Goal: Task Accomplishment & Management: Manage account settings

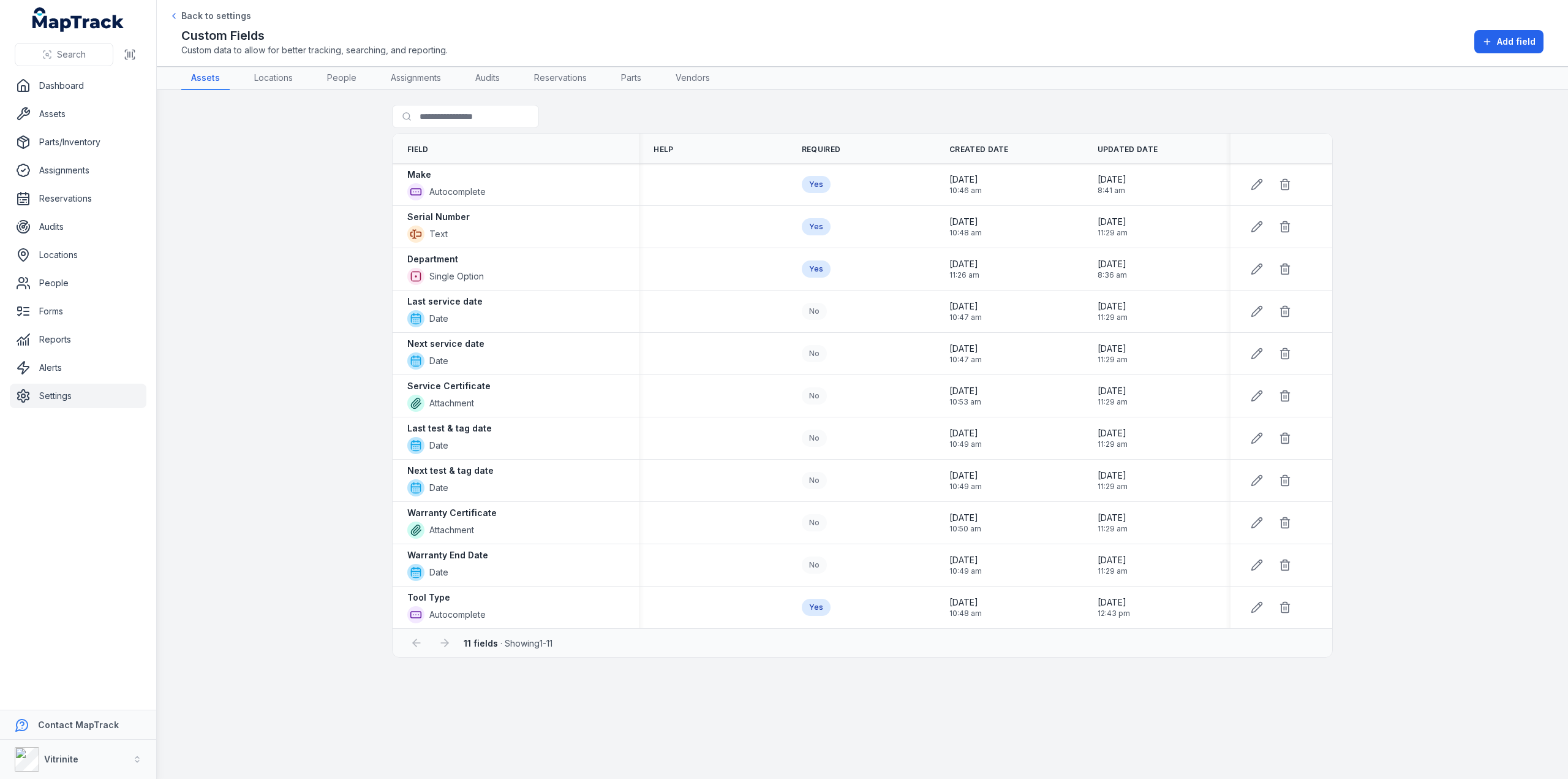
click at [214, 231] on main "Search for fields Field Help Required Created Date Updated Date Make Autocomple…" at bounding box center [862, 434] width 1411 height 688
click at [42, 112] on link "Assets" at bounding box center [78, 114] width 137 height 24
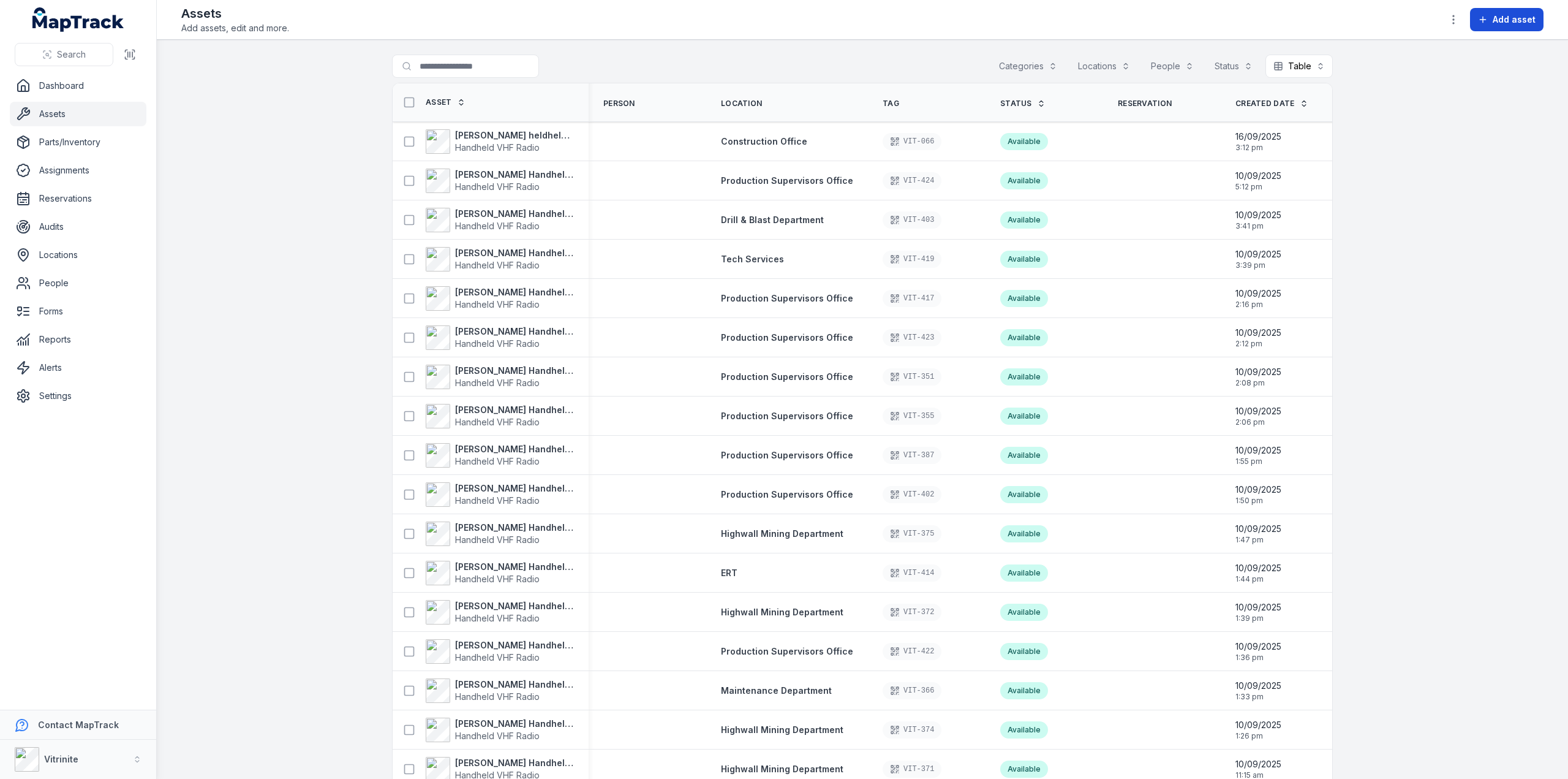
click at [1506, 17] on span "Add asset" at bounding box center [1513, 20] width 43 height 12
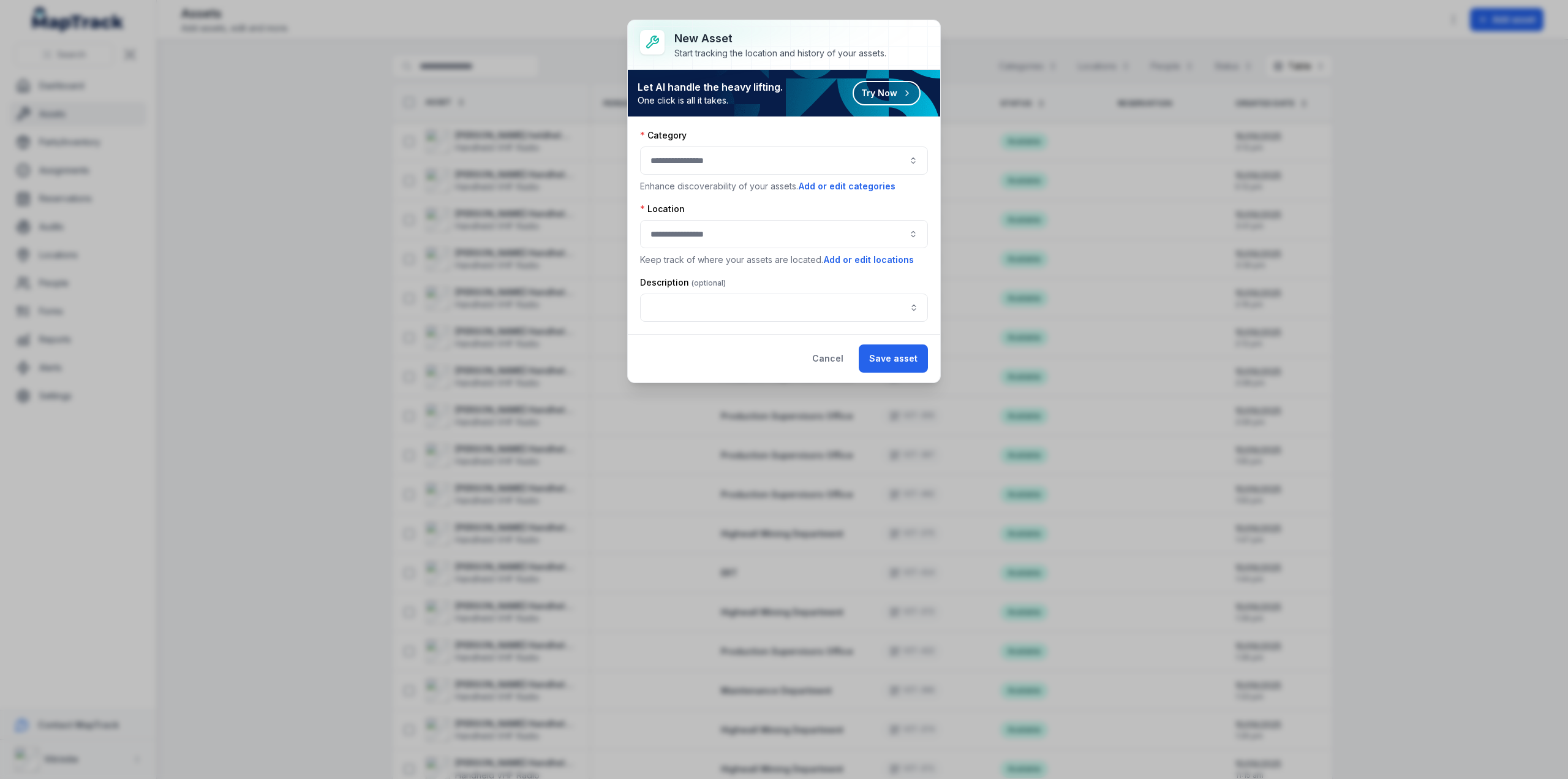
click at [682, 157] on button "button" at bounding box center [784, 160] width 287 height 28
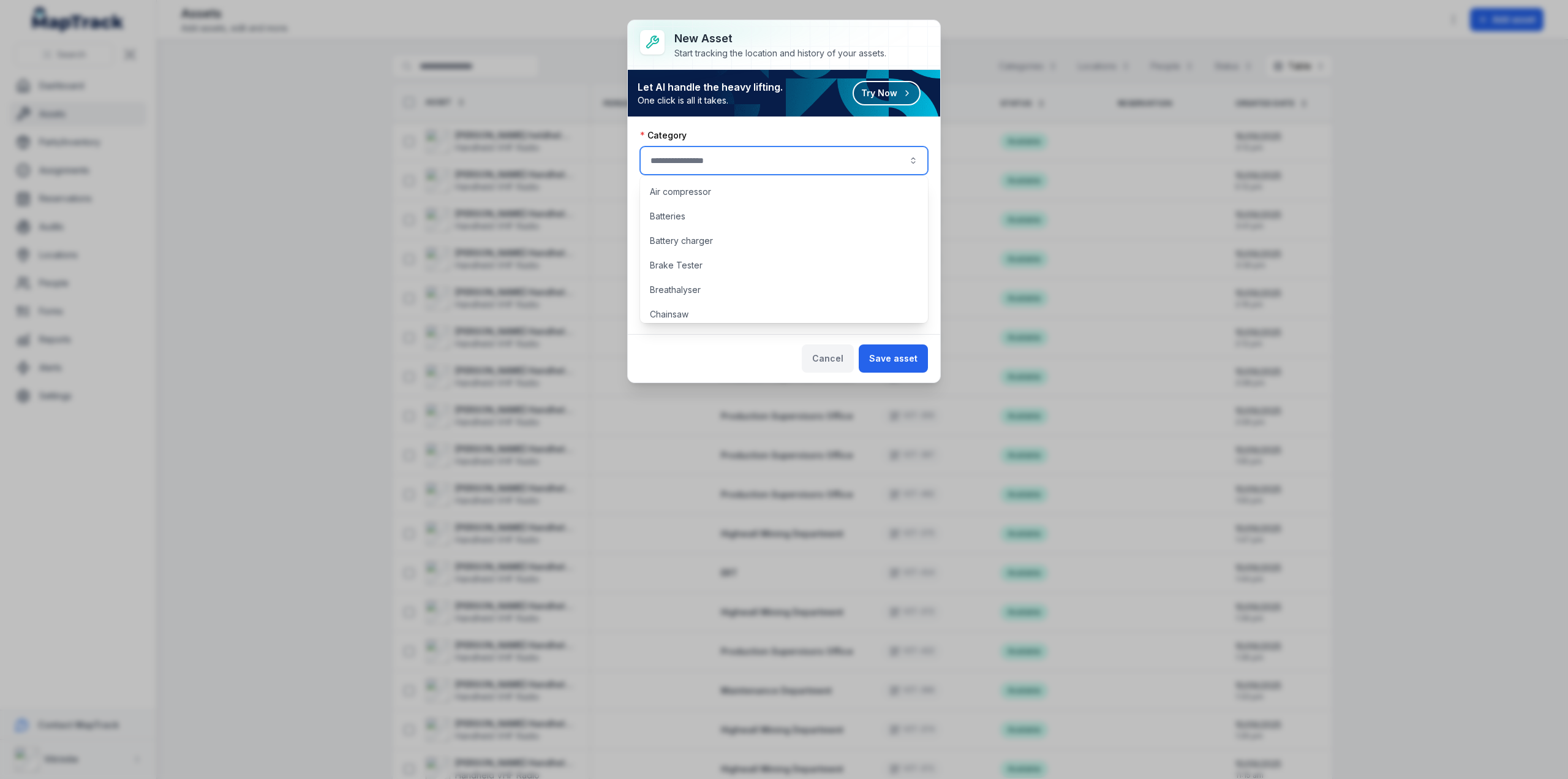
click at [832, 354] on button "Cancel" at bounding box center [827, 358] width 52 height 28
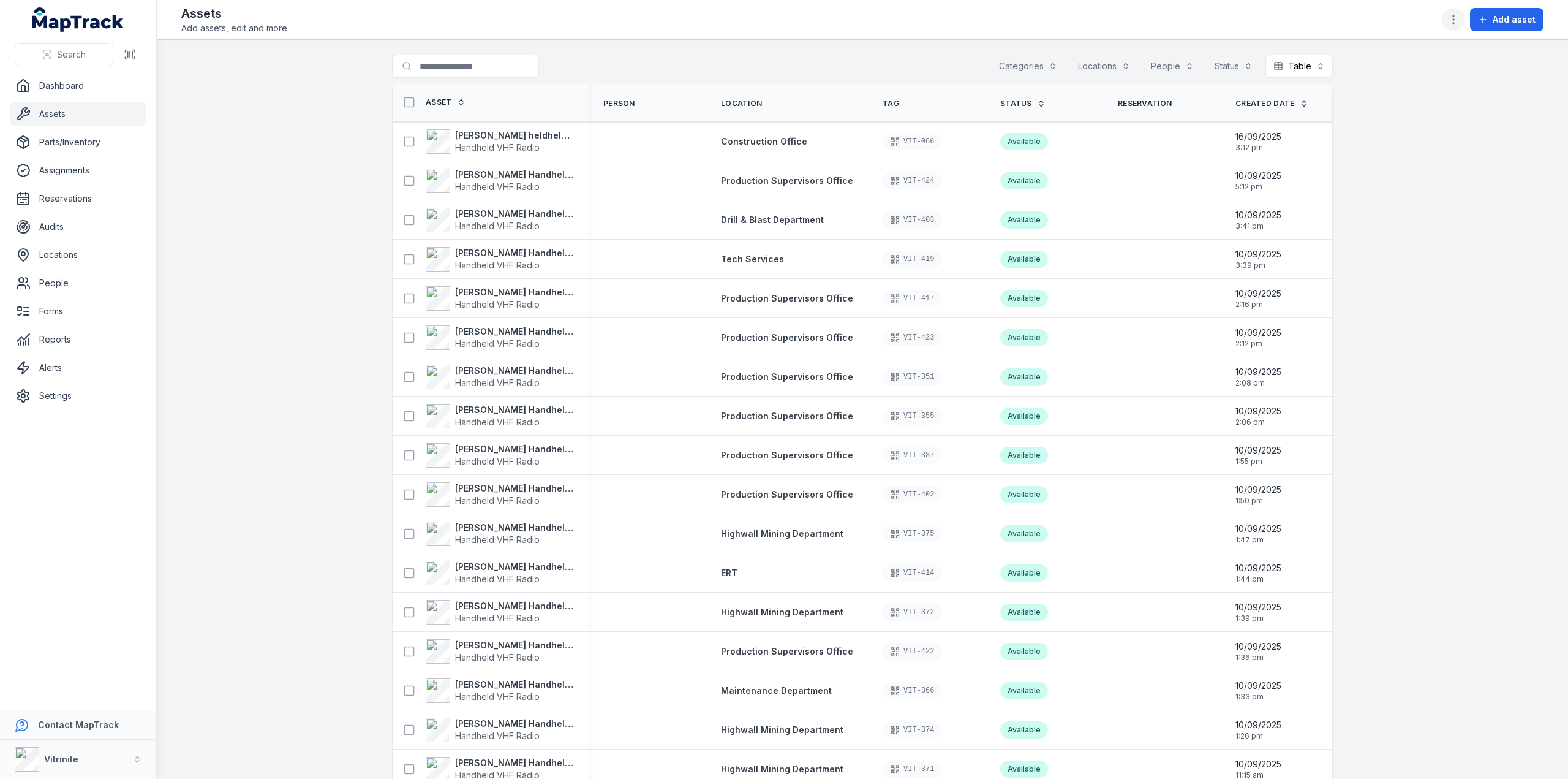
click at [1458, 21] on icon "button" at bounding box center [1453, 20] width 12 height 12
click at [1378, 148] on div "Edit categories" at bounding box center [1393, 151] width 137 height 22
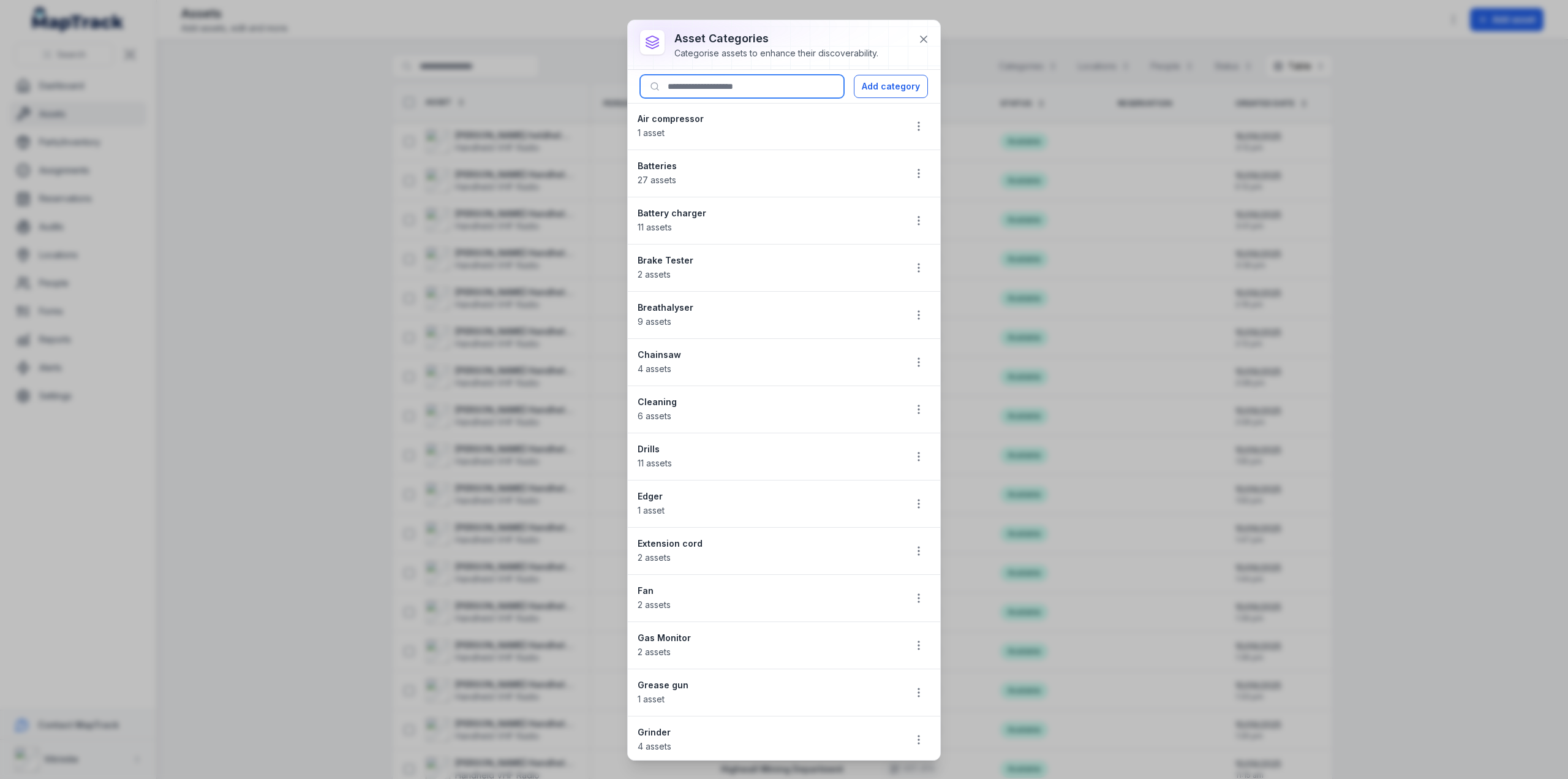
click at [670, 87] on input at bounding box center [742, 86] width 204 height 24
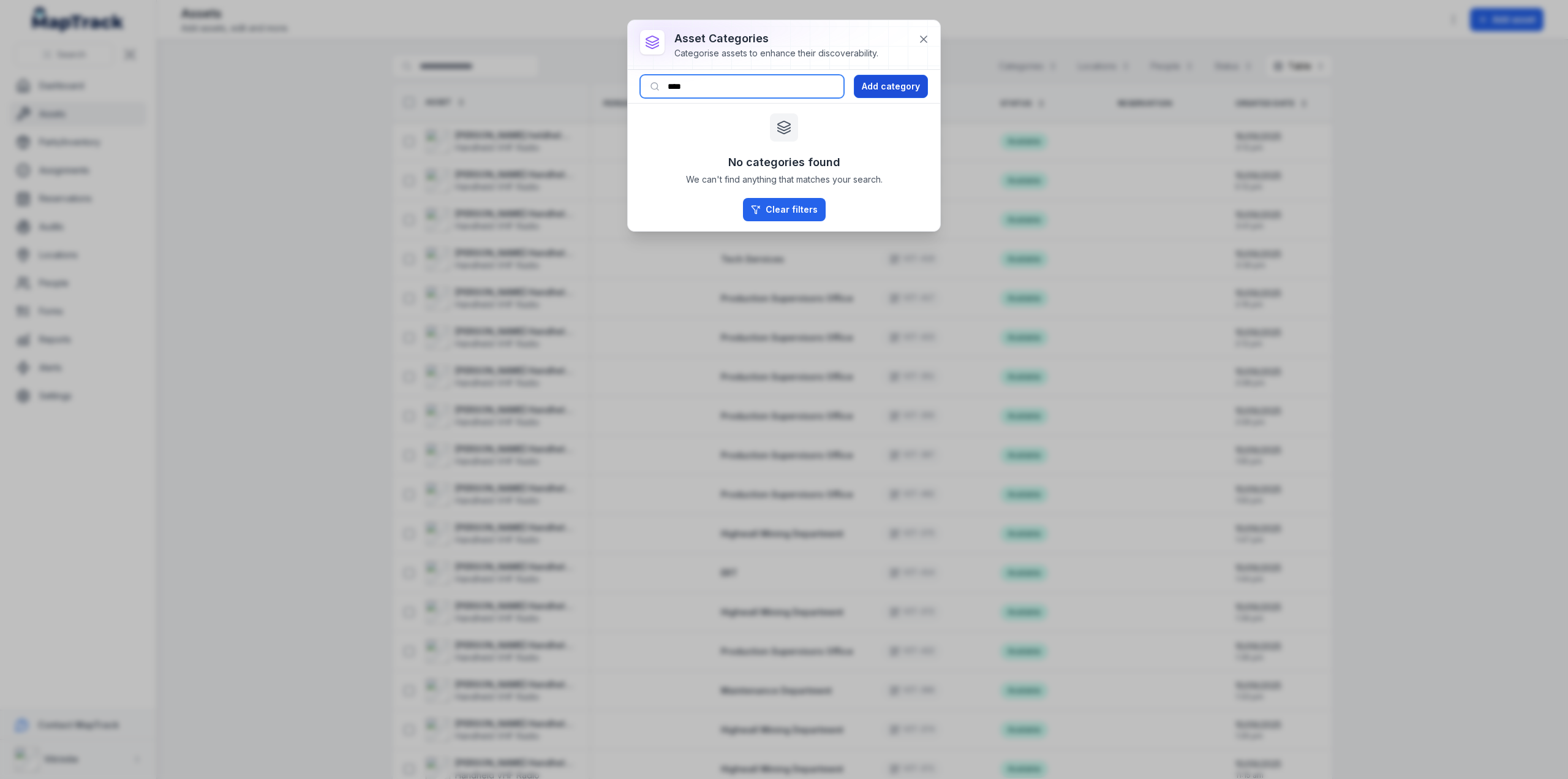
type input "****"
click at [899, 86] on button "Add category" at bounding box center [890, 86] width 74 height 24
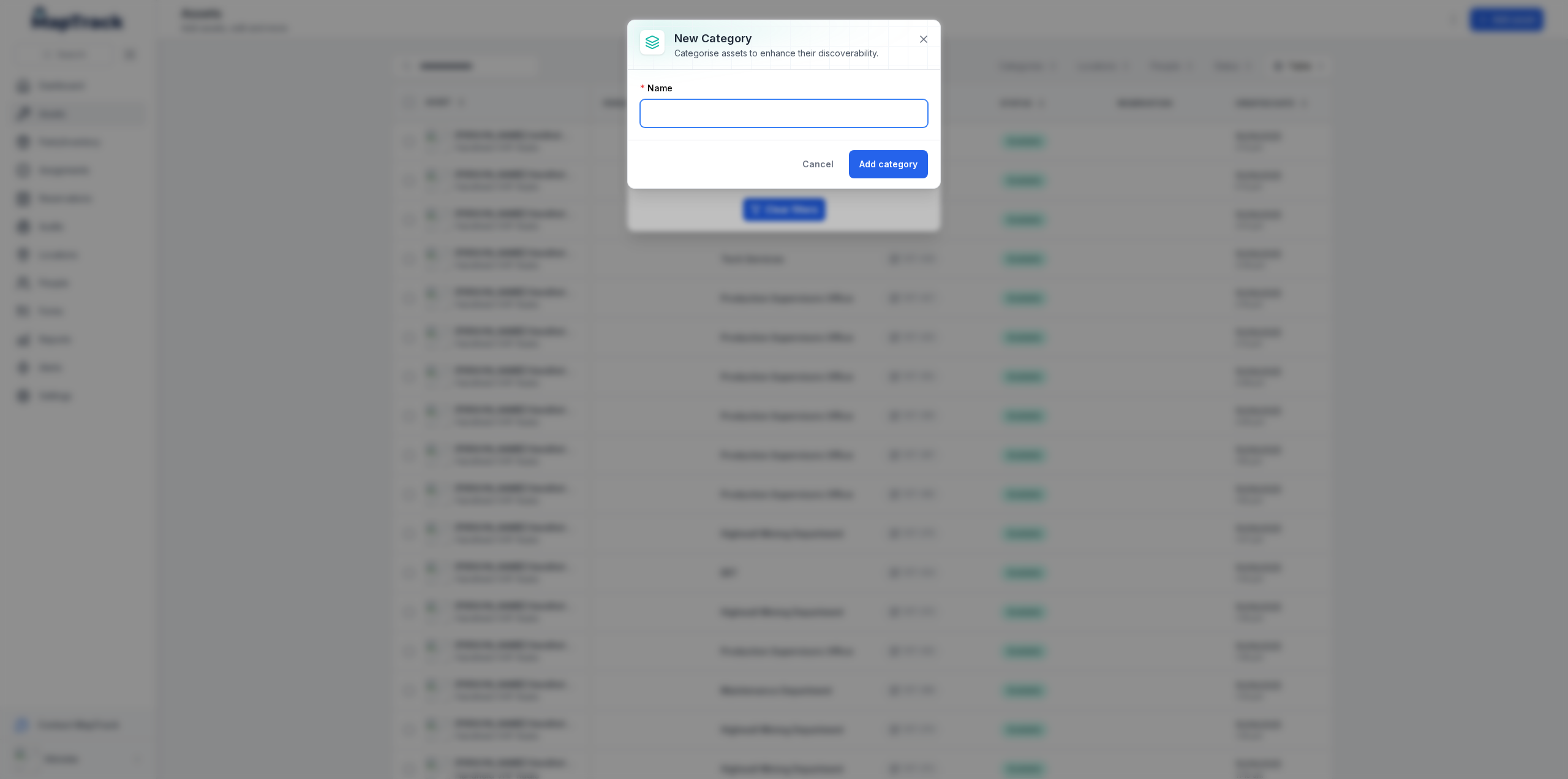
click at [696, 106] on input "text" at bounding box center [784, 113] width 287 height 28
type input "*****"
click at [872, 159] on button "Add category" at bounding box center [888, 164] width 79 height 28
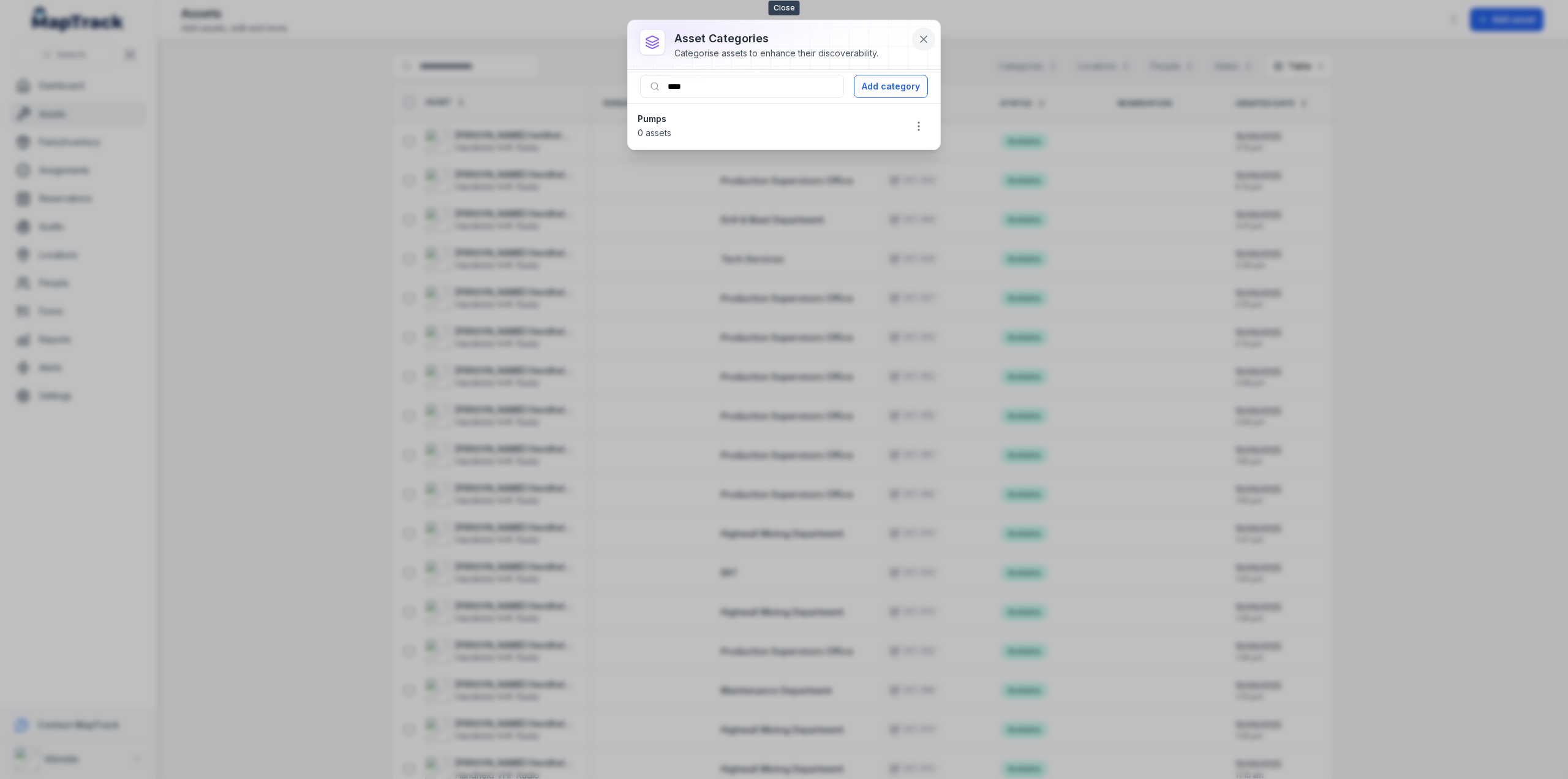
click at [924, 37] on icon at bounding box center [923, 39] width 12 height 12
